Goal: Find specific page/section: Find specific page/section

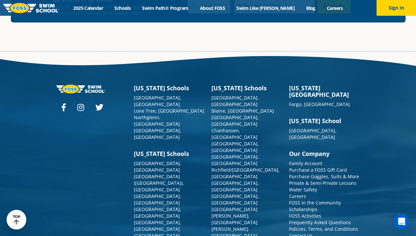
scroll to position [739, 0]
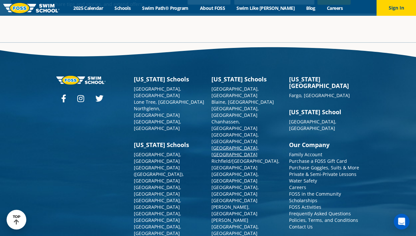
click at [226, 145] on link "[GEOGRAPHIC_DATA], [GEOGRAPHIC_DATA]" at bounding box center [234, 151] width 47 height 13
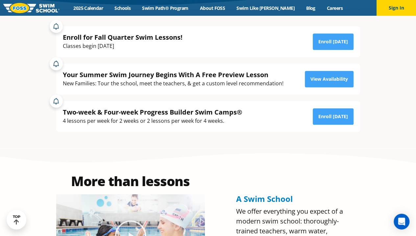
scroll to position [263, 0]
